Goal: Task Accomplishment & Management: Manage account settings

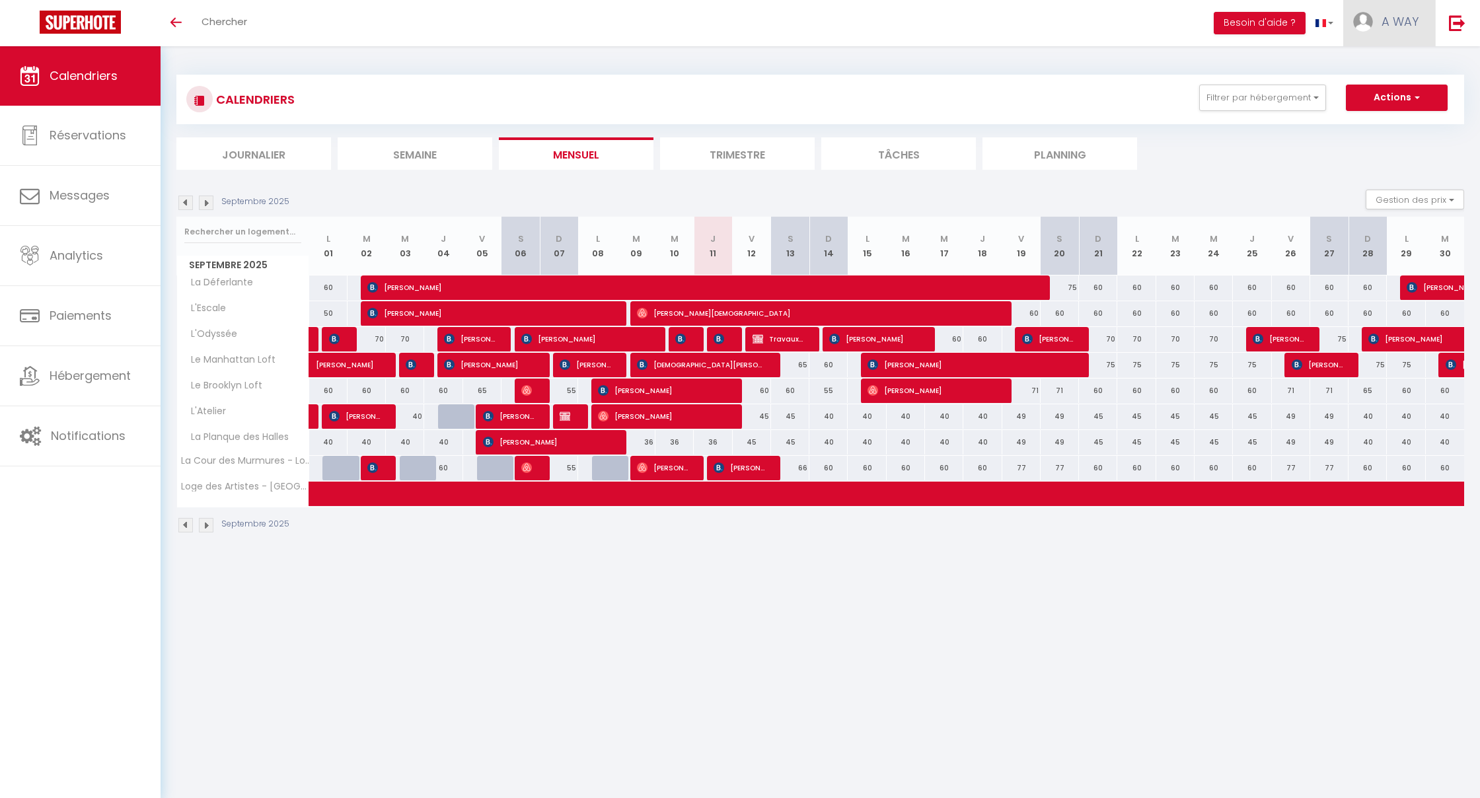
click at [1375, 24] on link "A WAY" at bounding box center [1389, 23] width 92 height 46
click at [1374, 67] on link "Paramètres" at bounding box center [1382, 66] width 98 height 22
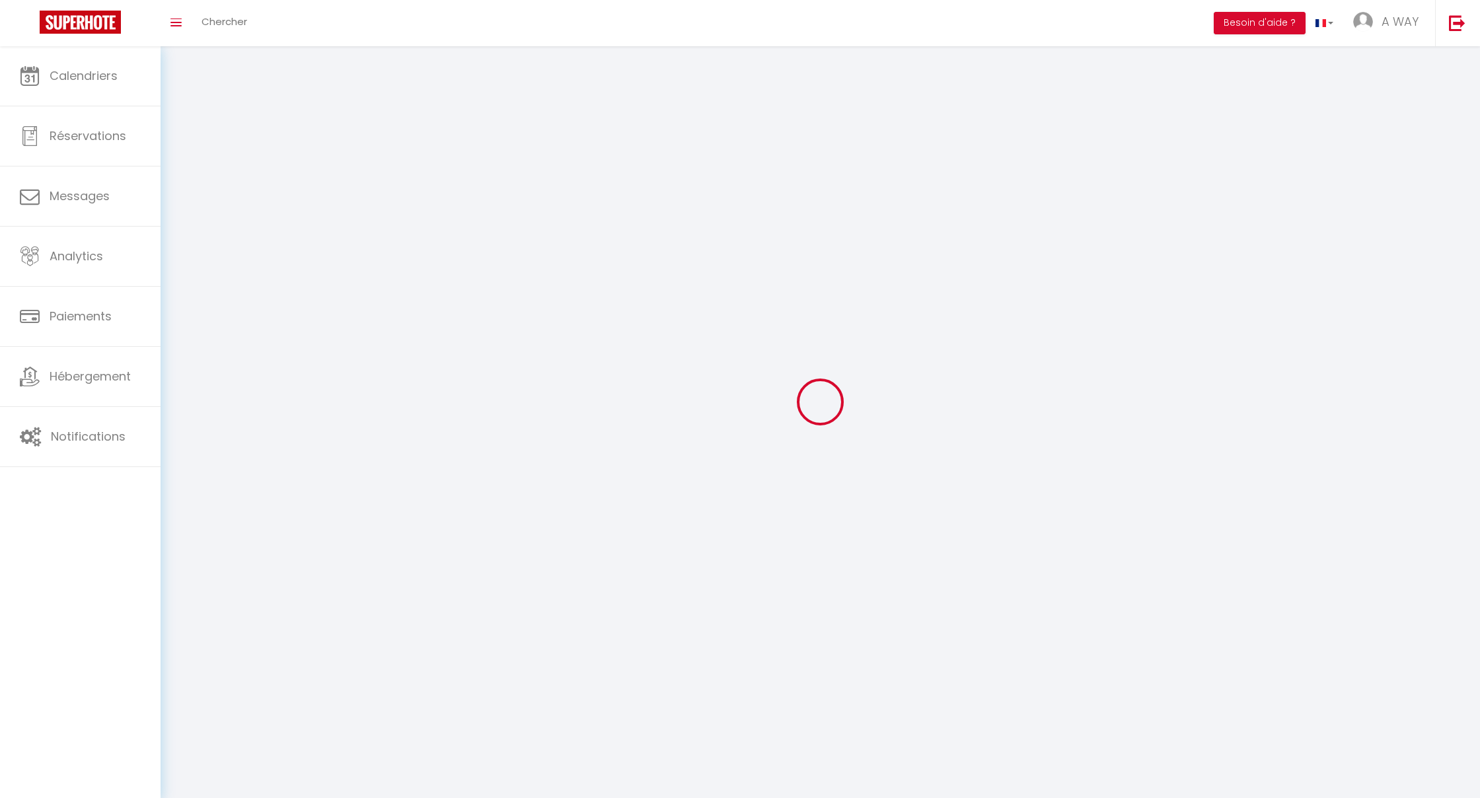
select select
type input "A WAY"
type input "OUT"
type input "0638768614"
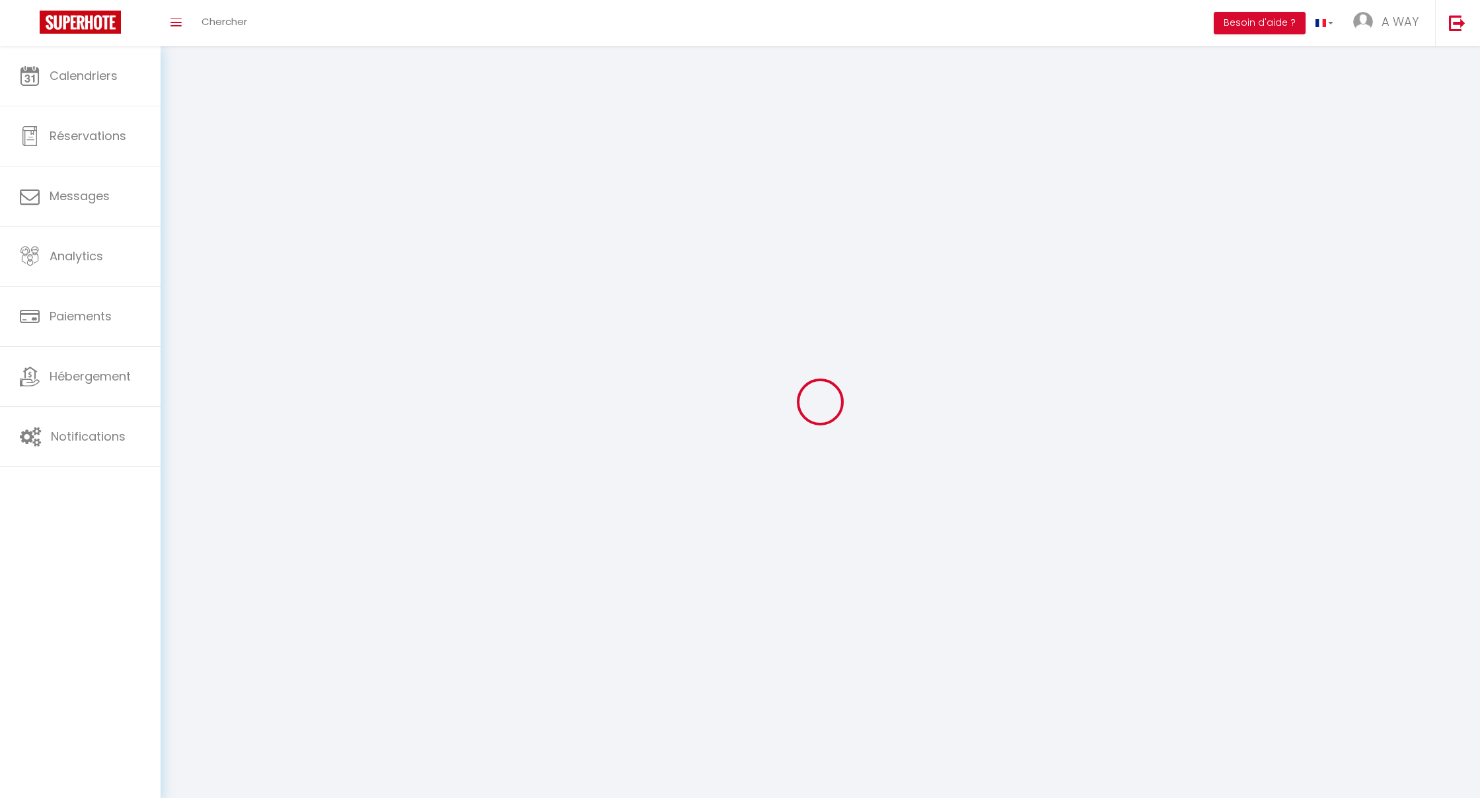
type input "[STREET_ADDRESS][PERSON_NAME]"
type input "78480"
type input "VERNEUIL SUR SEINE"
type input "9qj3bYAY0wxS3qWhUlWmZfOlg"
type input "wush1pnqN3Jpt8vKVfjQi5s26"
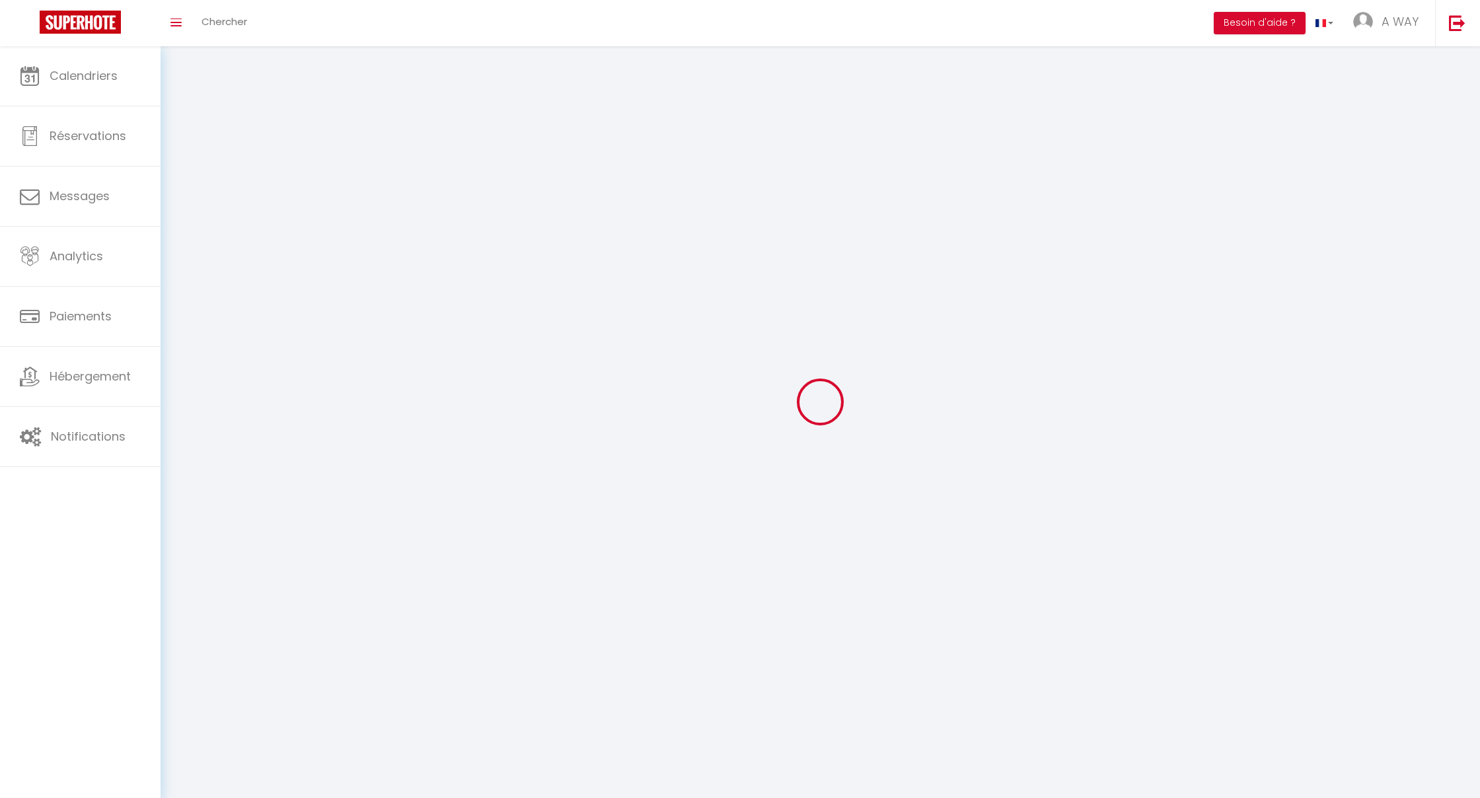
type input "9qj3bYAY0wxS3qWhUlWmZfOlg"
type input "wush1pnqN3Jpt8vKVfjQi5s26"
type input "[URL][DOMAIN_NAME]"
select select "28"
select select "fr"
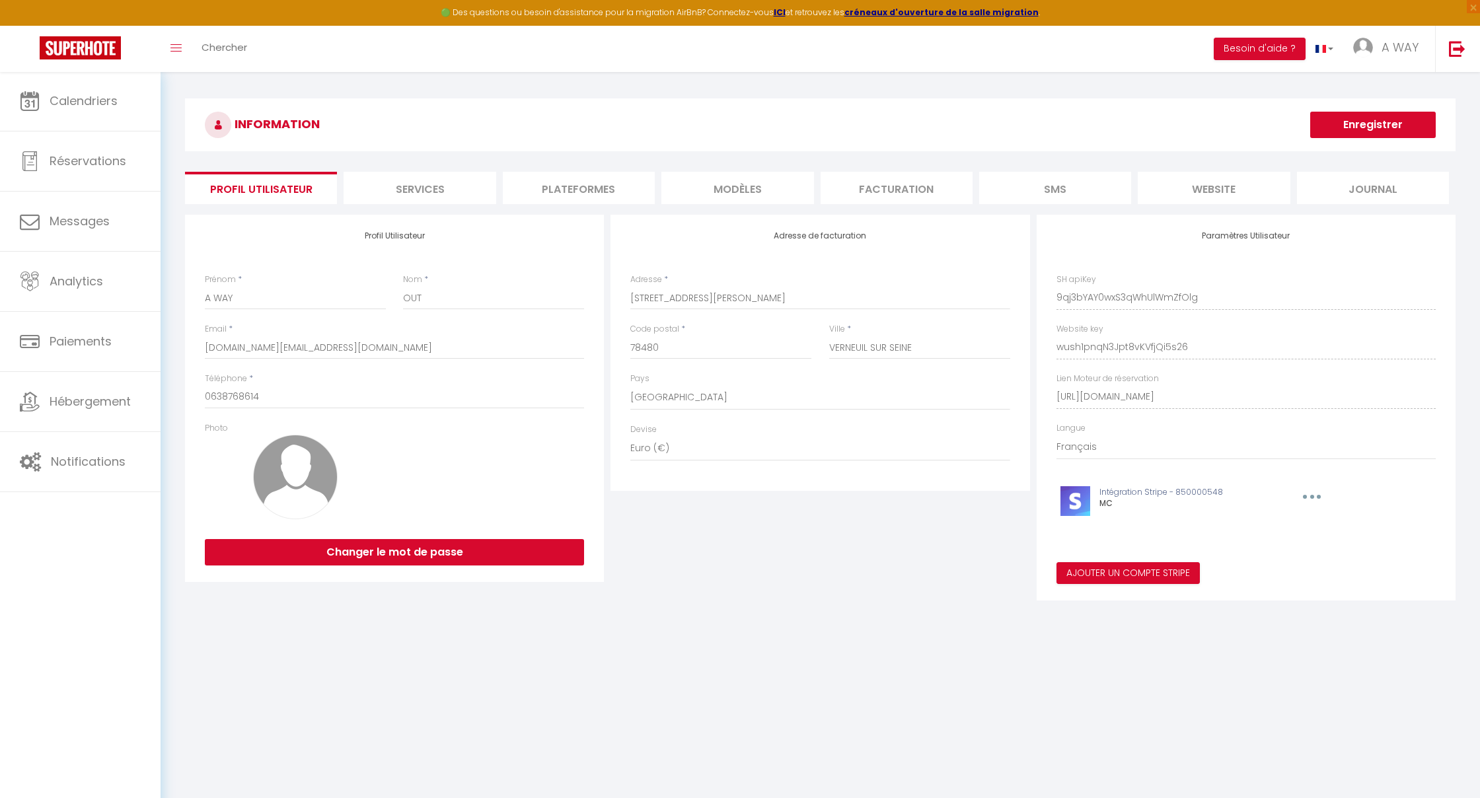
click at [884, 186] on li "Facturation" at bounding box center [896, 188] width 152 height 32
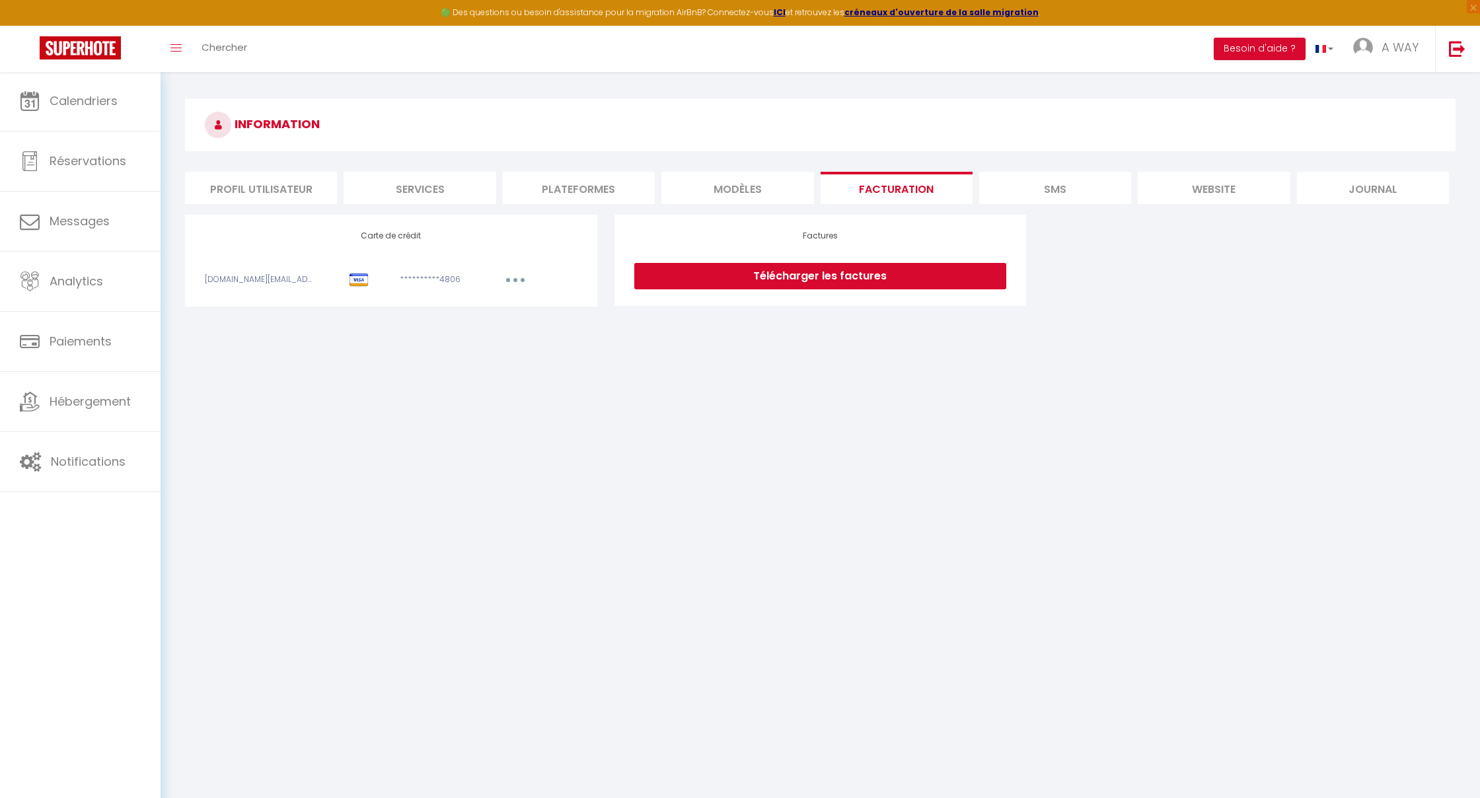
click at [517, 280] on icon "button" at bounding box center [515, 280] width 4 height 4
click at [484, 295] on link "Modifier" at bounding box center [497, 309] width 65 height 21
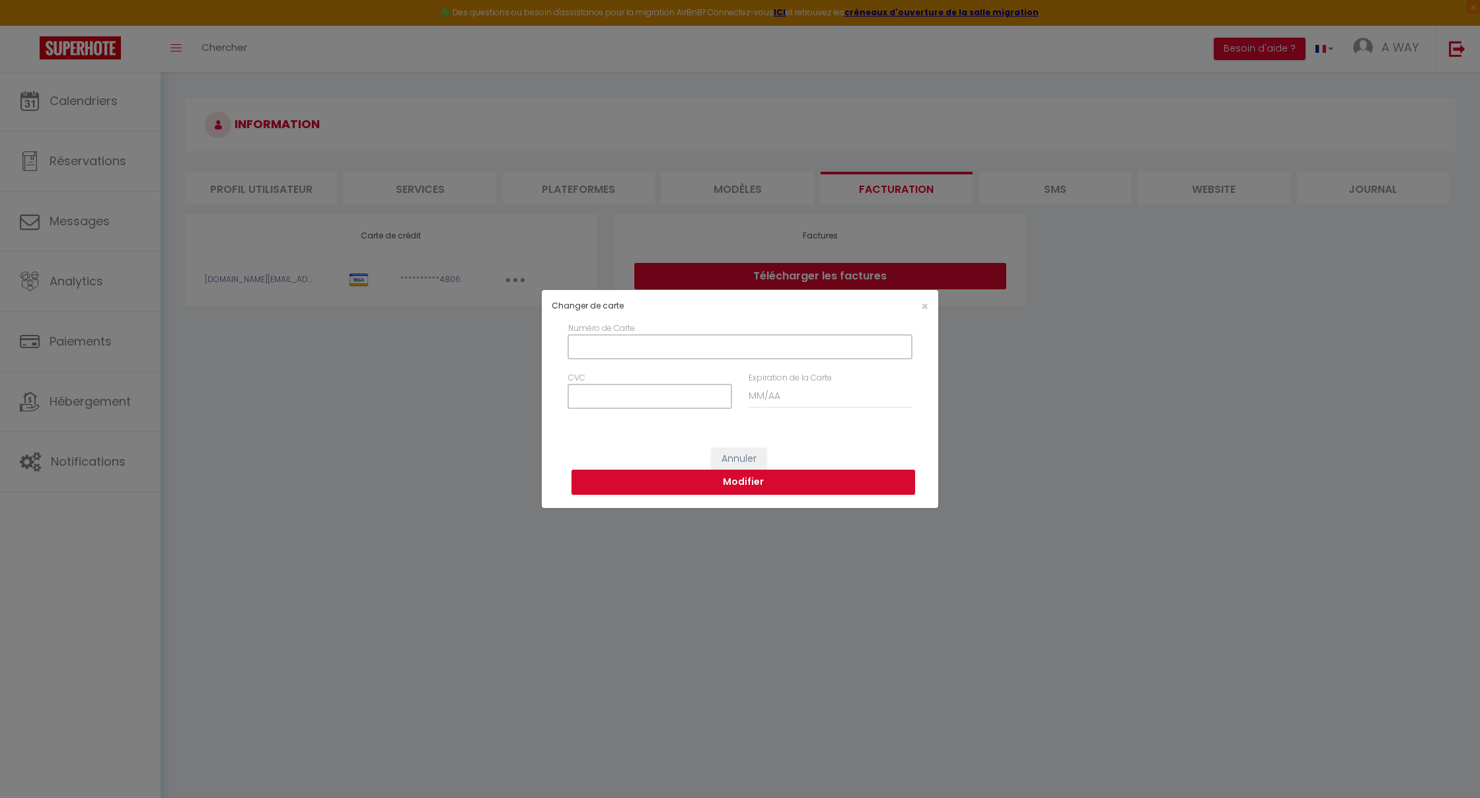
click at [437, 295] on div "Changer de carte × Numéro de Carte CVC Expiration de la Carte Annuler Modifier" at bounding box center [740, 399] width 1480 height 798
click at [921, 295] on span "×" at bounding box center [924, 306] width 7 height 17
